Goal: Task Accomplishment & Management: Complete application form

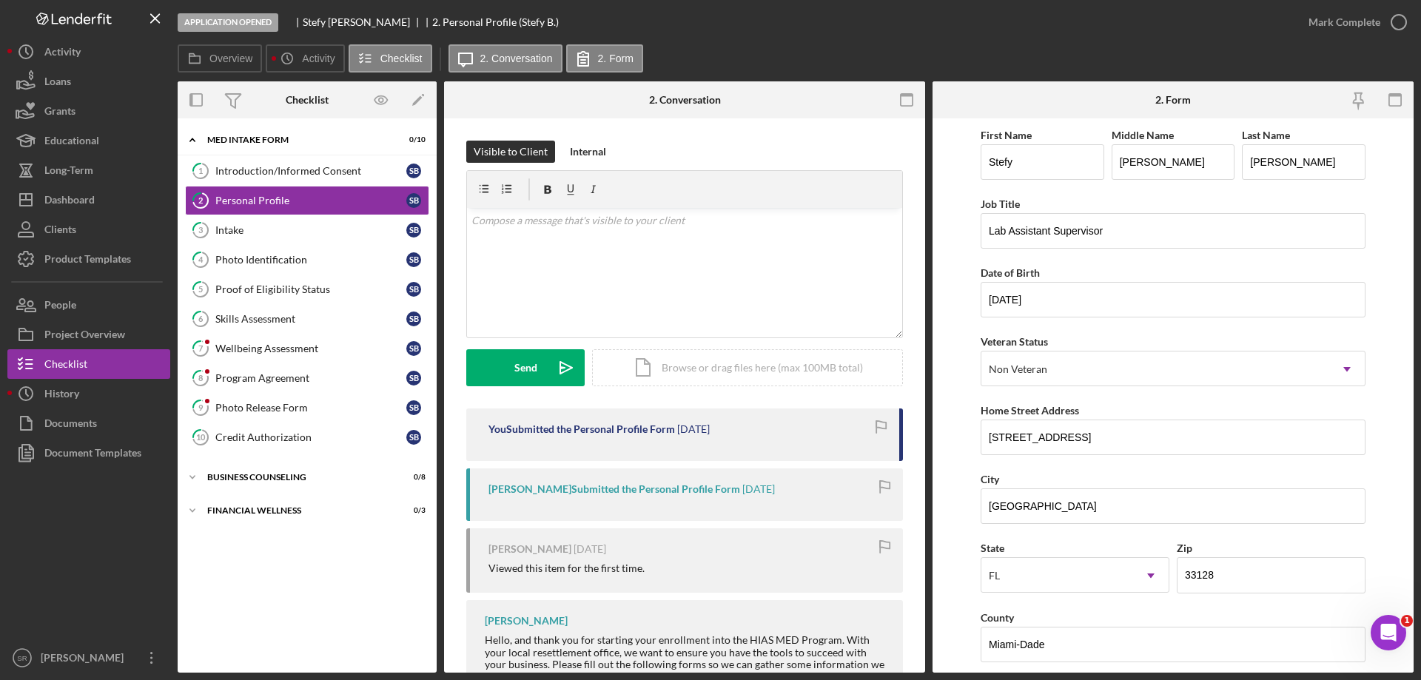
click at [1231, 61] on div "Overview Icon/History Activity Checklist Icon/Message 2. Conversation 2. Form" at bounding box center [796, 59] width 1236 height 30
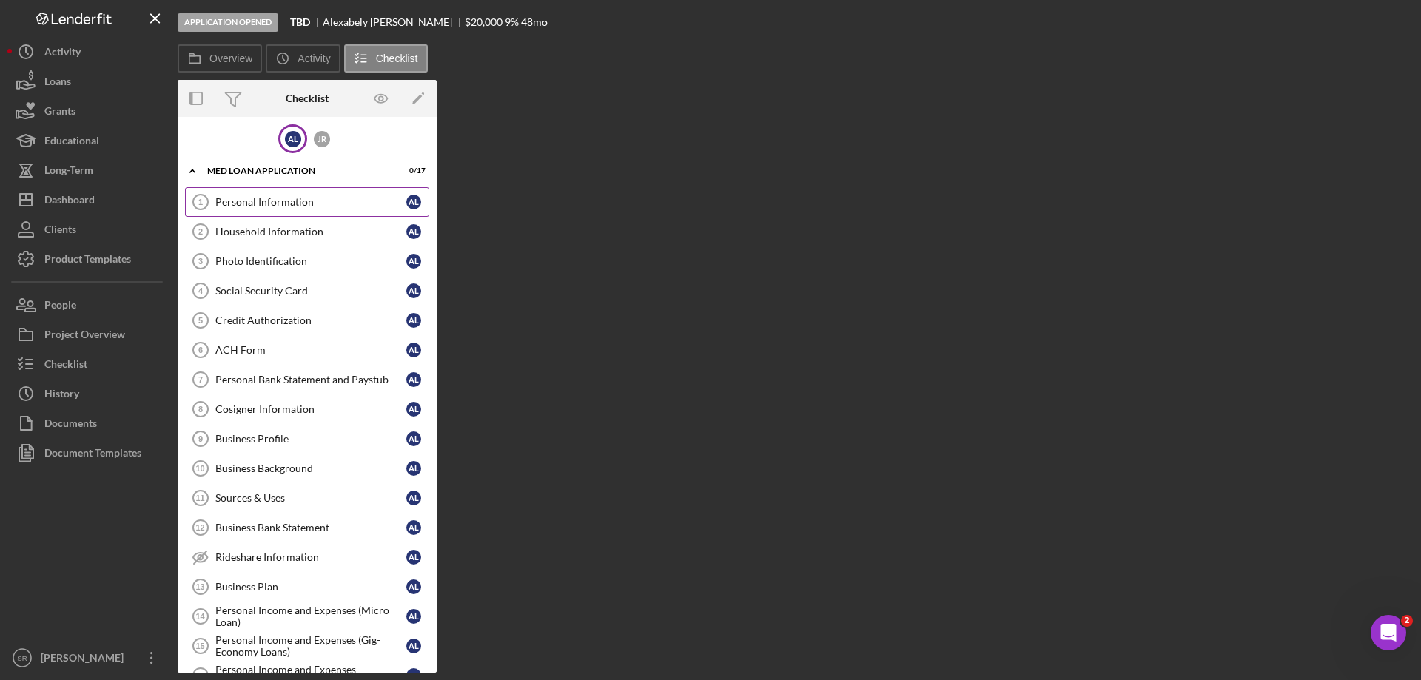
click at [283, 202] on div "Personal Information" at bounding box center [310, 202] width 191 height 12
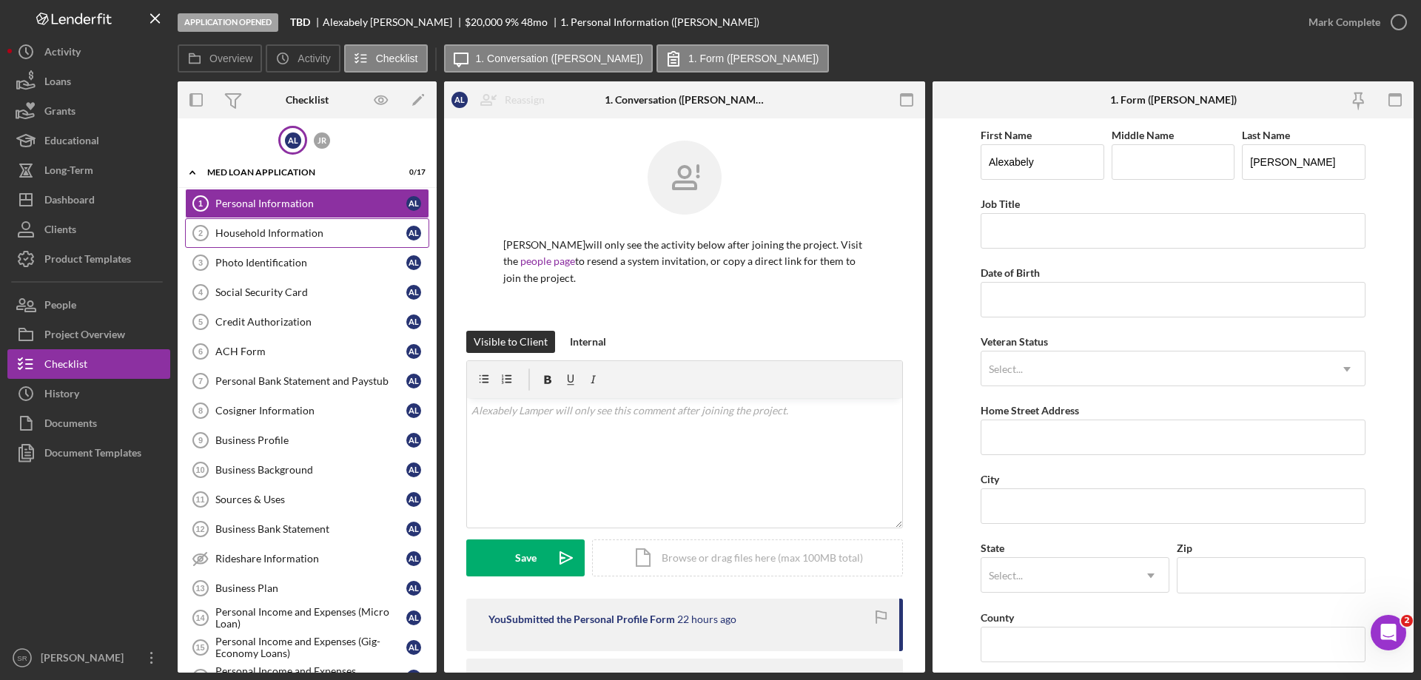
click at [267, 231] on div "Household Information" at bounding box center [310, 233] width 191 height 12
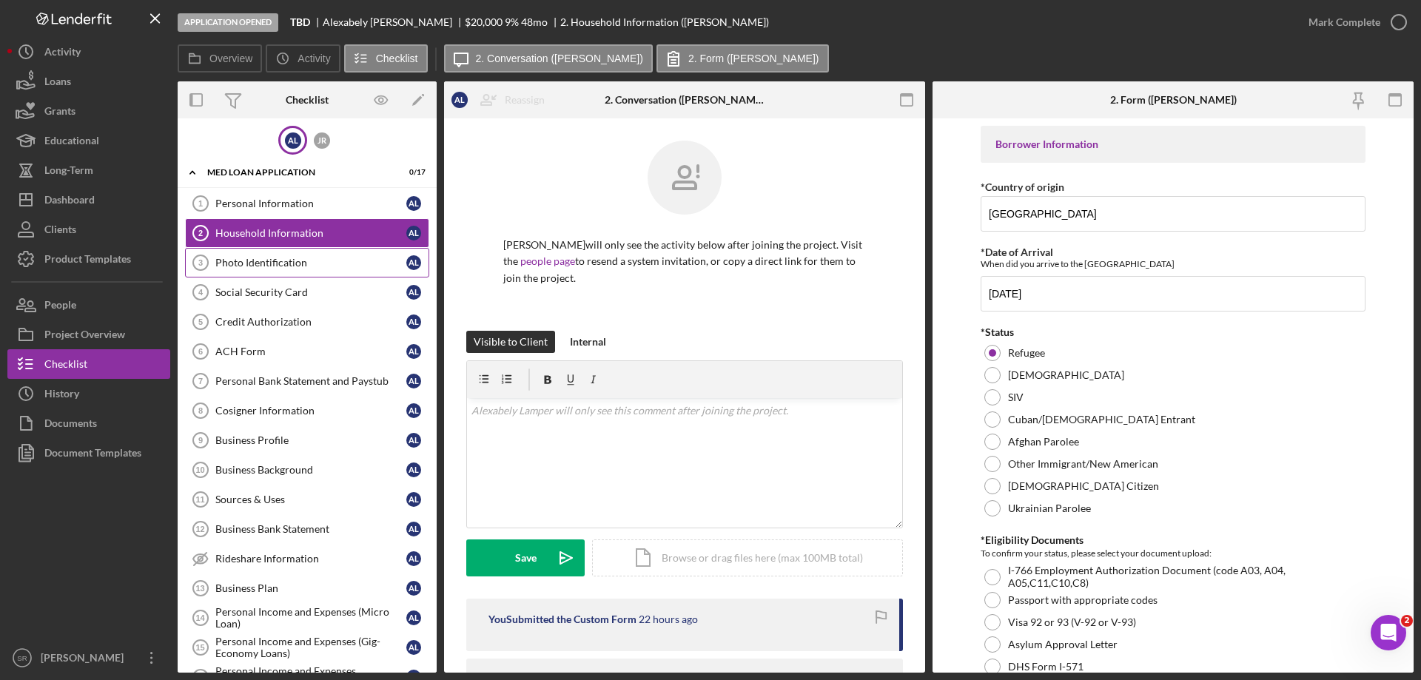
click at [237, 254] on link "Photo Identification 3 Photo Identification A L" at bounding box center [307, 263] width 244 height 30
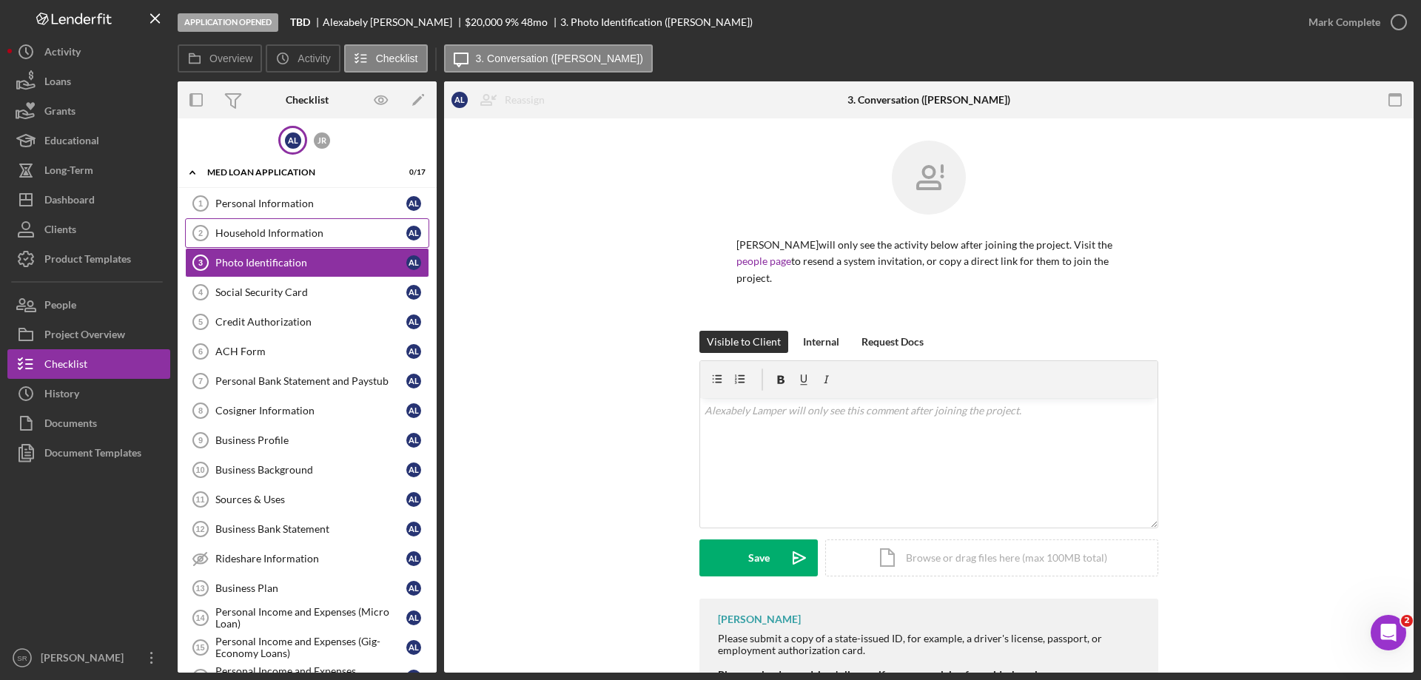
click at [231, 222] on link "Household Information 2 Household Information A L" at bounding box center [307, 233] width 244 height 30
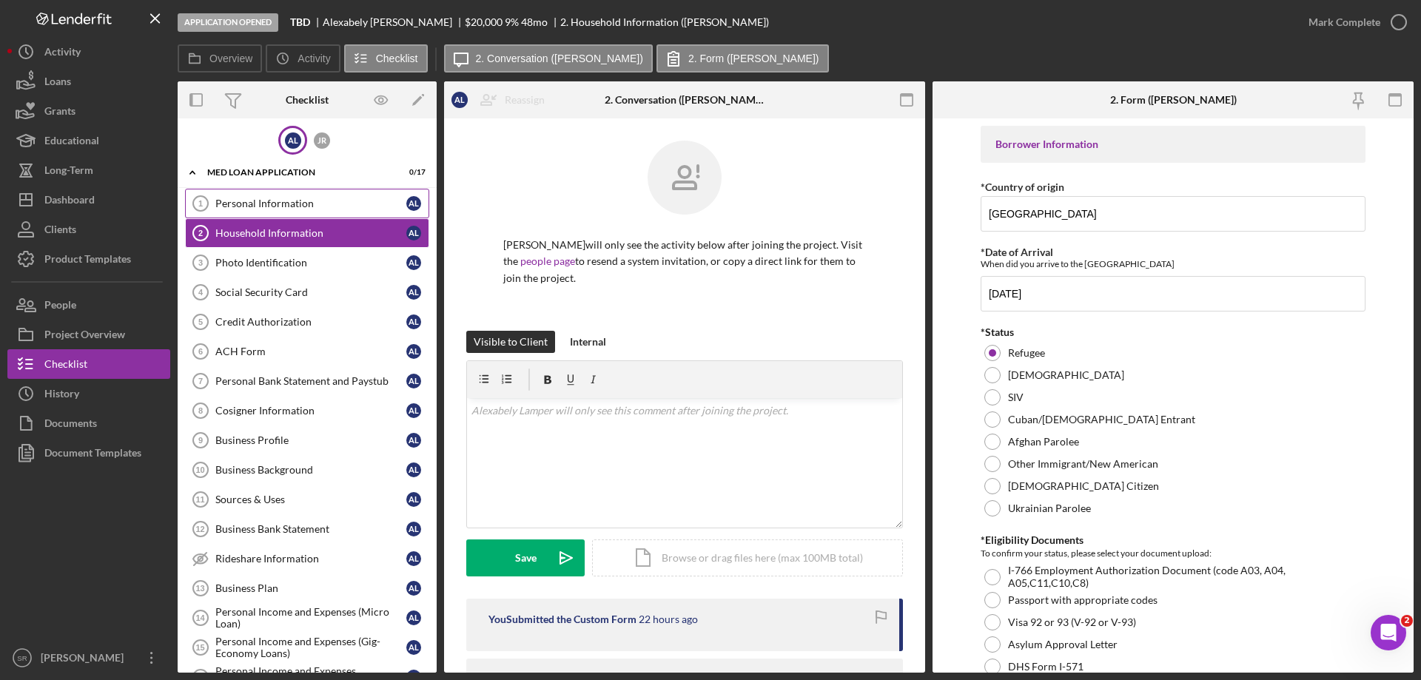
click at [234, 206] on div "Personal Information" at bounding box center [310, 204] width 191 height 12
